Goal: Find specific page/section: Find specific page/section

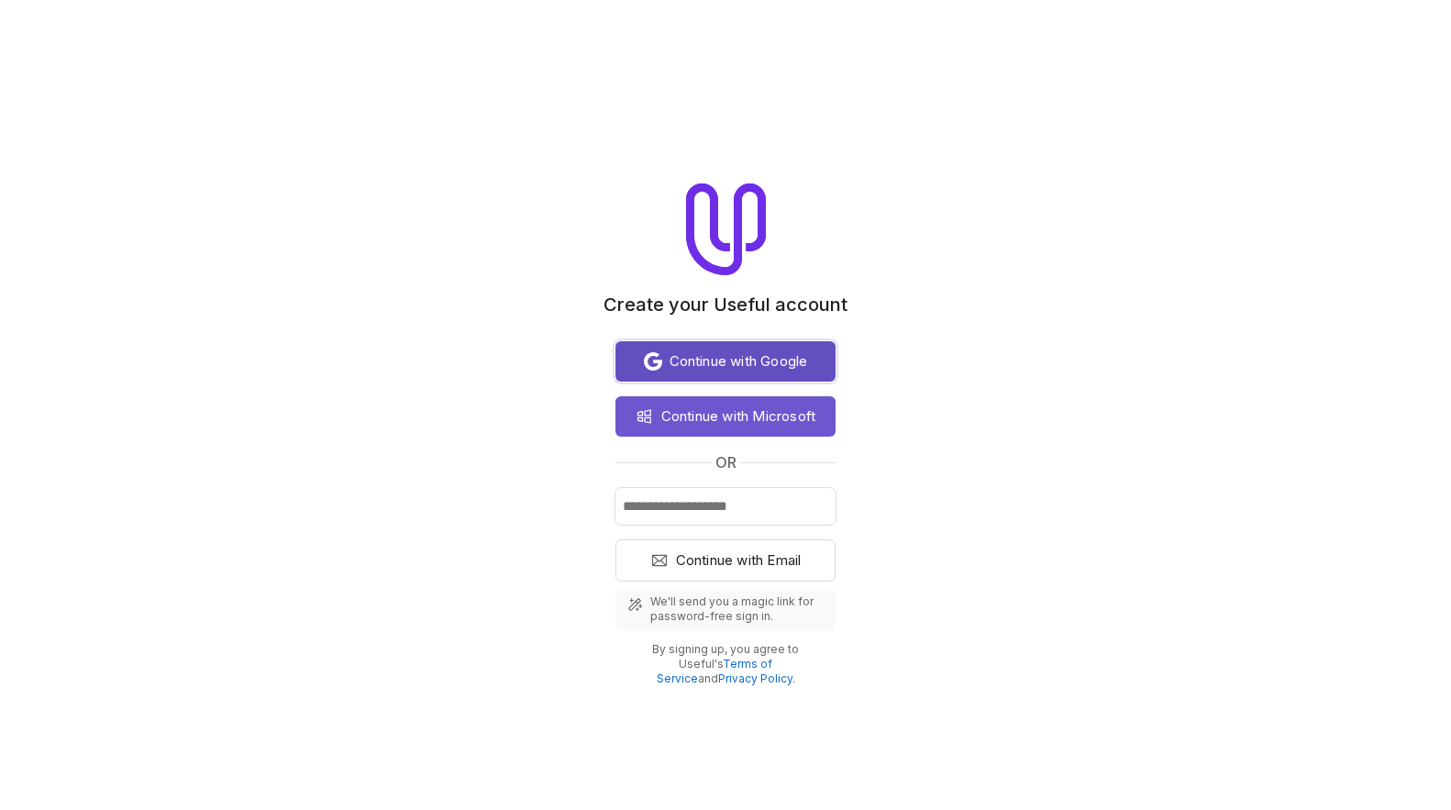
click at [719, 360] on span "Continue with Google" at bounding box center [739, 361] width 139 height 22
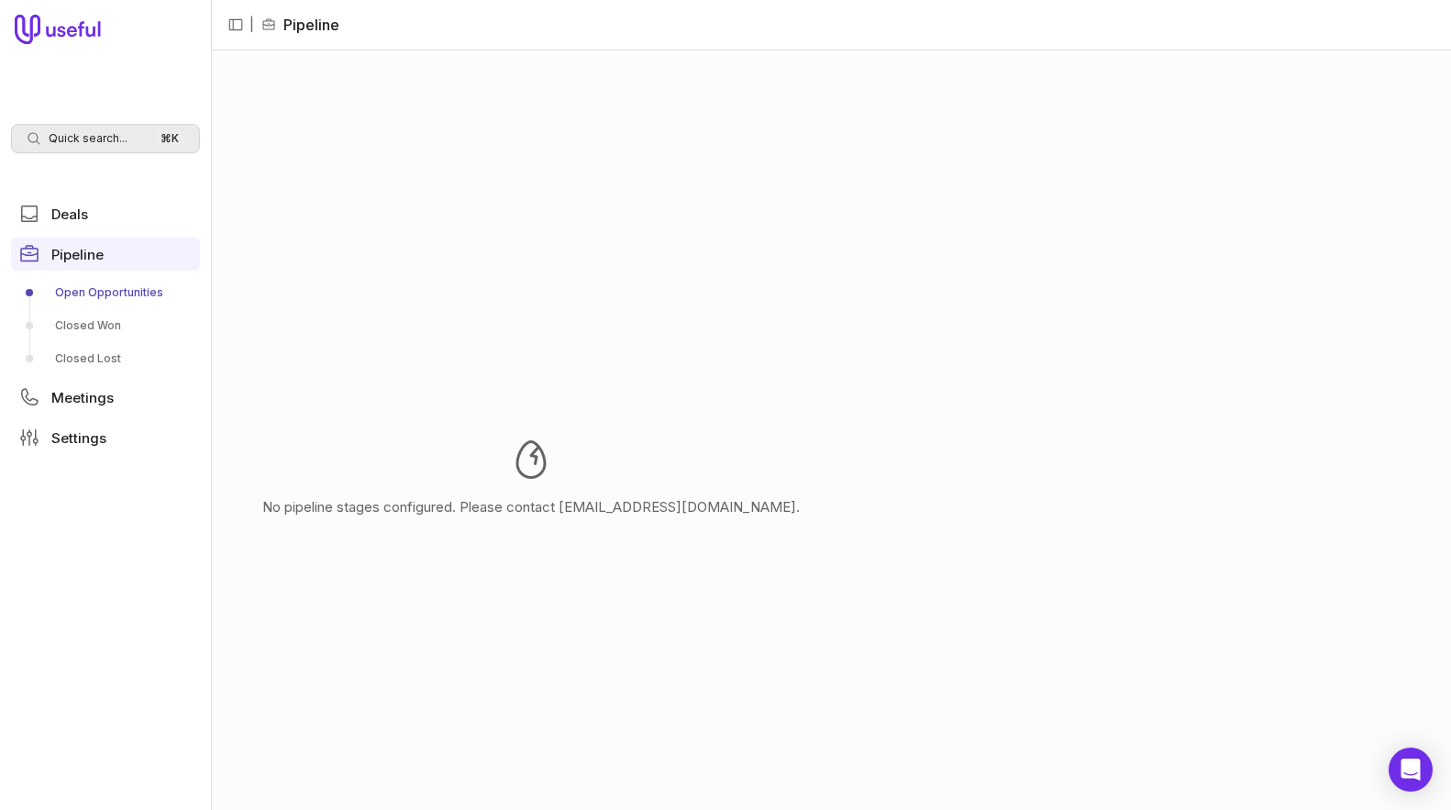
click at [93, 138] on span "Quick search..." at bounding box center [88, 138] width 79 height 15
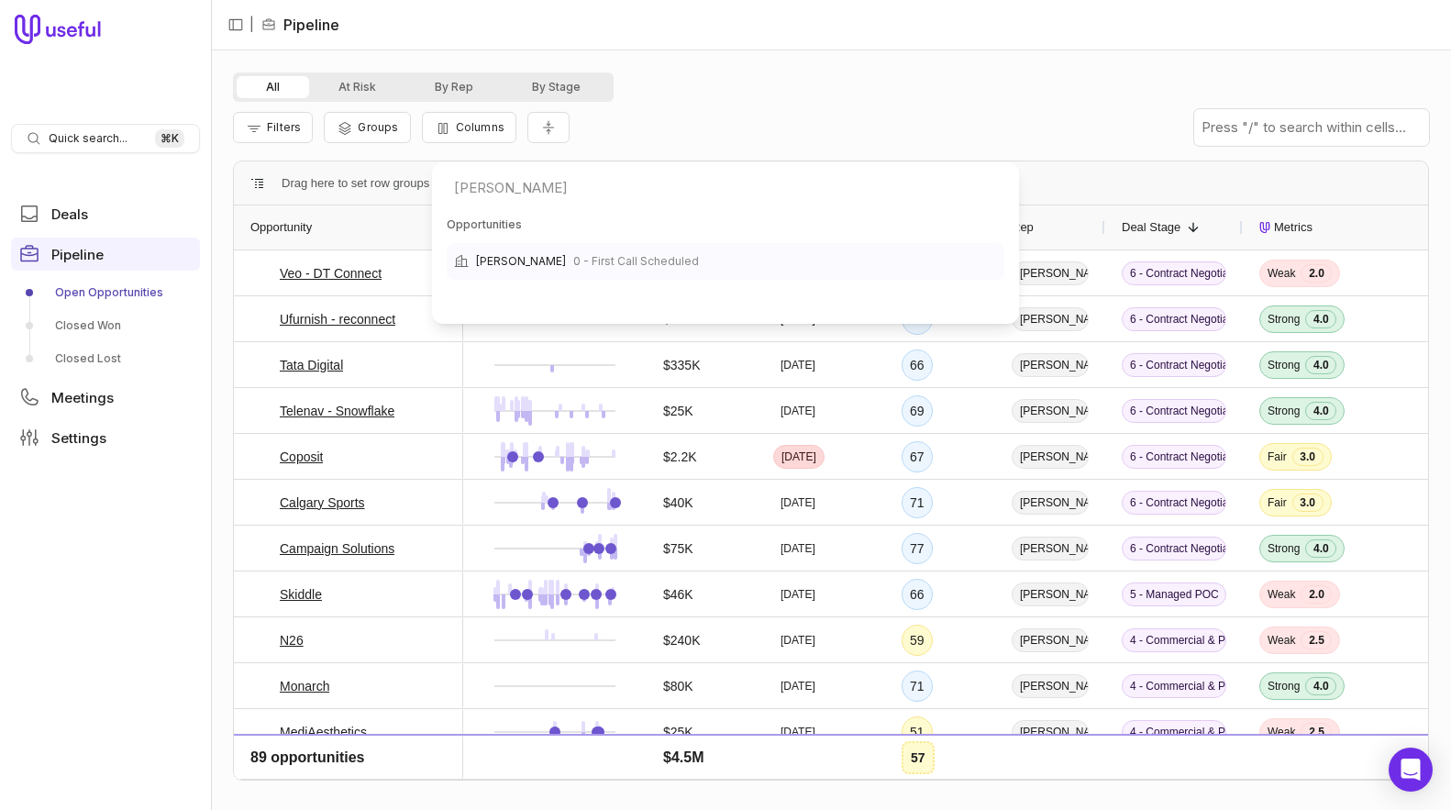
type input "vinh"
click at [497, 262] on span "Vinh Giang" at bounding box center [521, 261] width 90 height 22
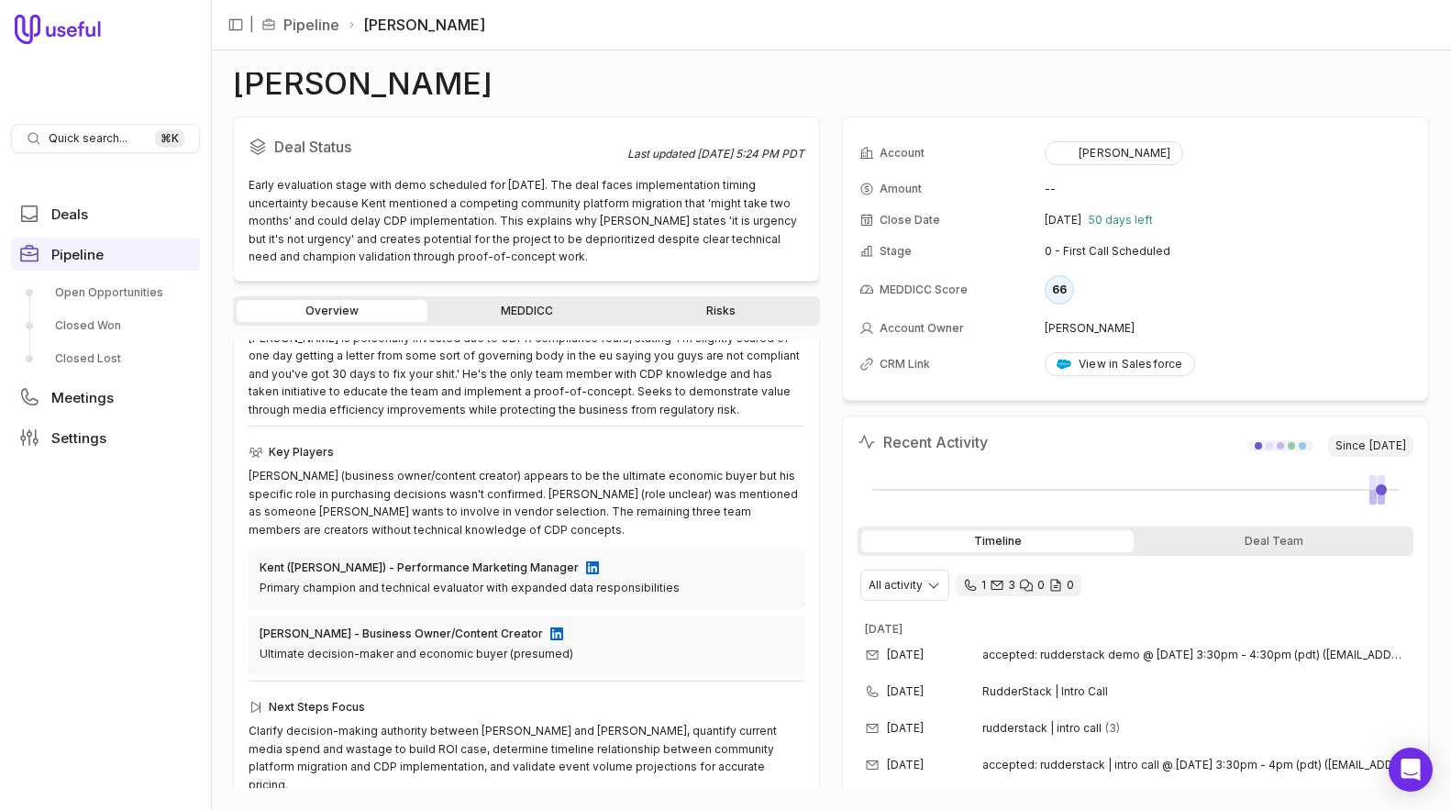
scroll to position [375, 0]
click at [535, 304] on link "MEDDICC" at bounding box center [526, 311] width 191 height 22
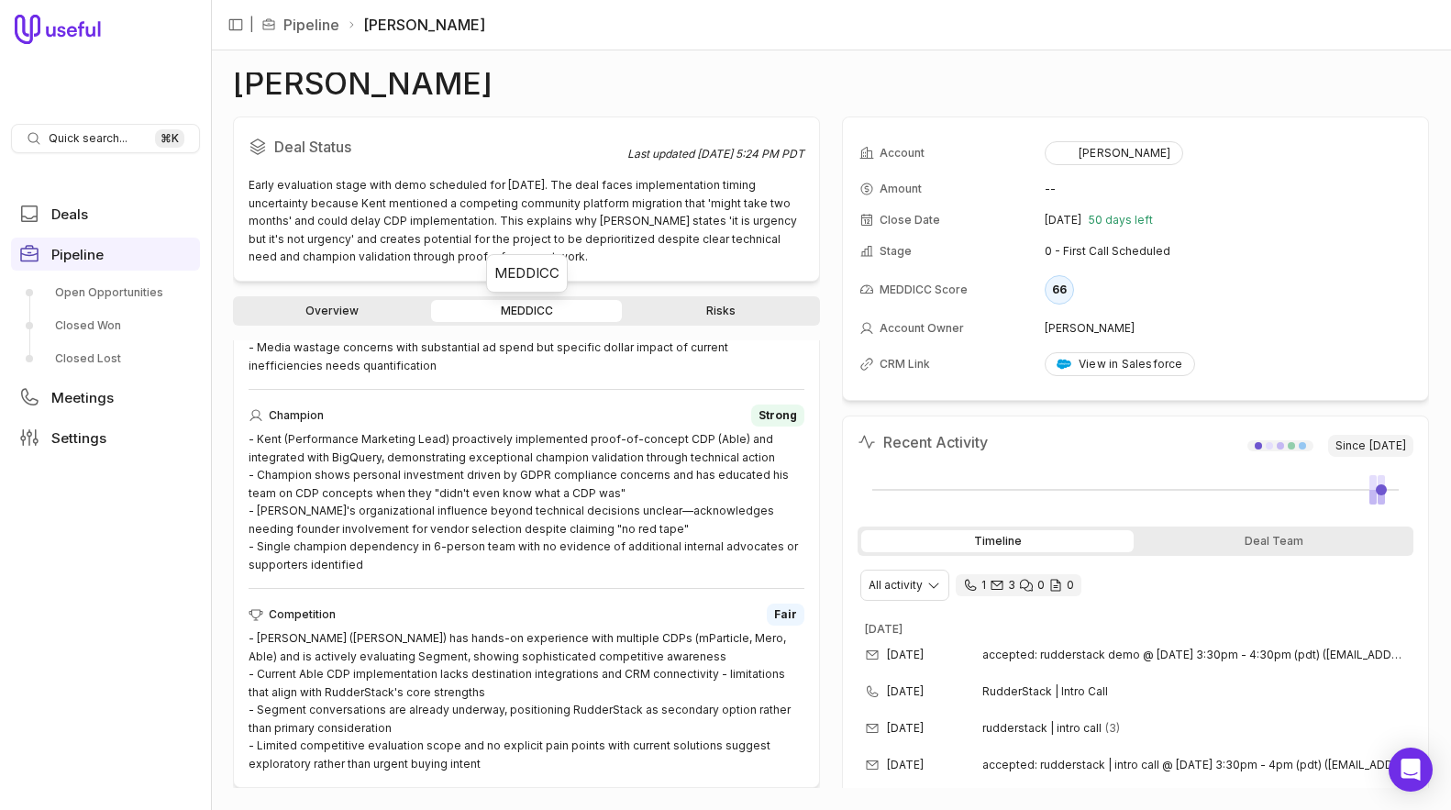
scroll to position [1153, 0]
